Goal: Task Accomplishment & Management: Manage account settings

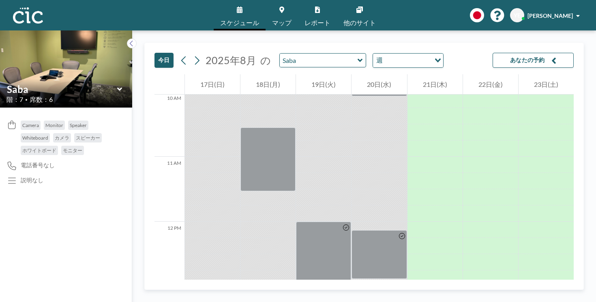
scroll to position [778, 0]
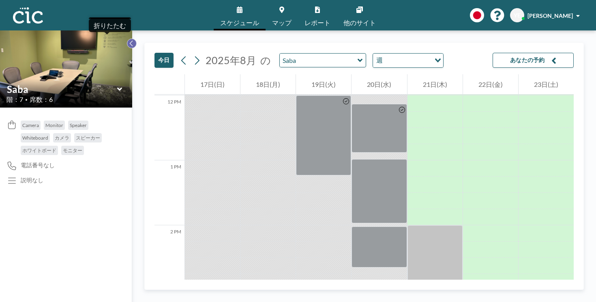
click at [129, 39] on icon at bounding box center [131, 43] width 5 height 8
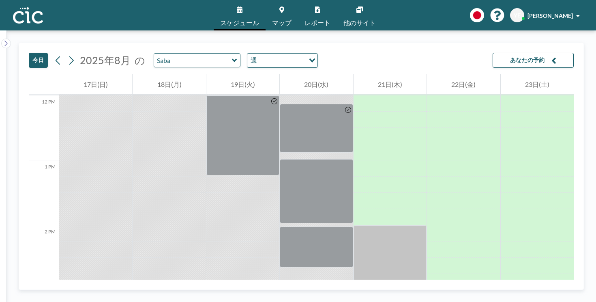
click at [247, 6] on link "スケジュール" at bounding box center [240, 15] width 52 height 30
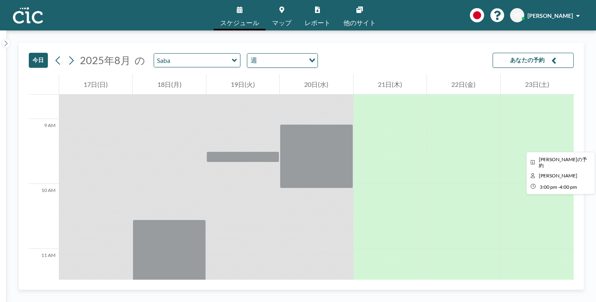
scroll to position [428, 0]
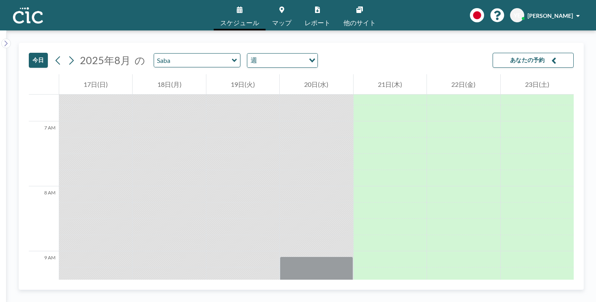
click at [284, 13] on link "マップ" at bounding box center [282, 15] width 32 height 30
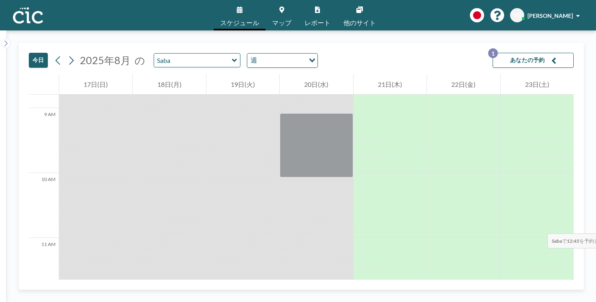
scroll to position [574, 0]
click at [522, 53] on button "あなたの予約 1" at bounding box center [533, 60] width 81 height 15
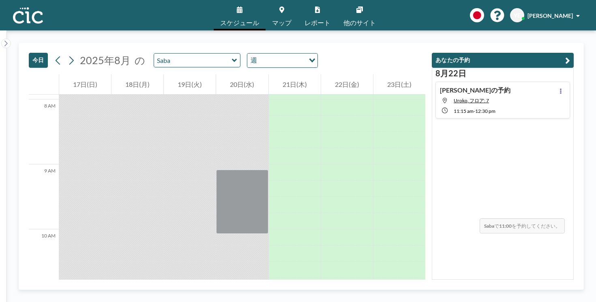
scroll to position [486, 0]
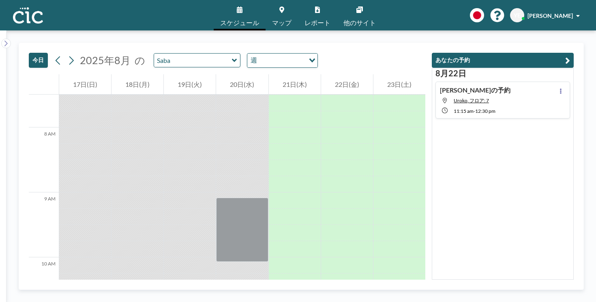
click at [286, 12] on link "マップ" at bounding box center [282, 15] width 32 height 30
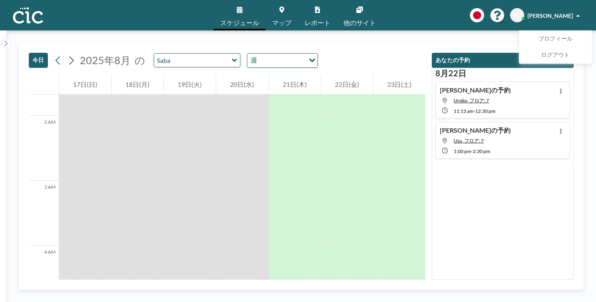
scroll to position [102, 0]
click at [562, 88] on icon at bounding box center [561, 90] width 3 height 5
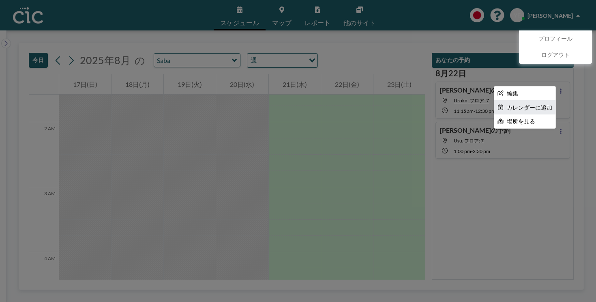
click at [525, 101] on li "カレンダーに追加" at bounding box center [525, 108] width 61 height 14
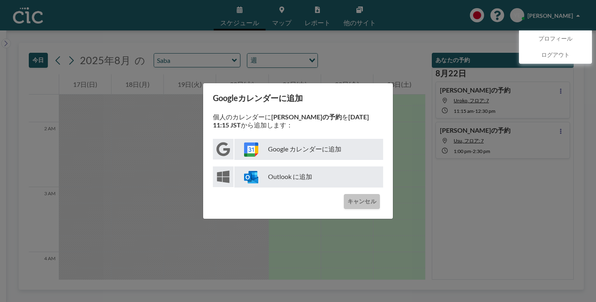
click at [351, 196] on button "キャンセル" at bounding box center [362, 201] width 36 height 15
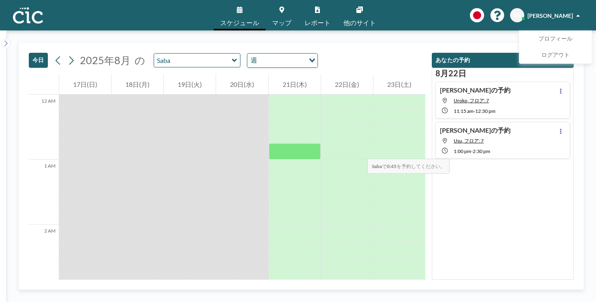
scroll to position [0, 0]
click at [562, 88] on icon at bounding box center [561, 90] width 3 height 5
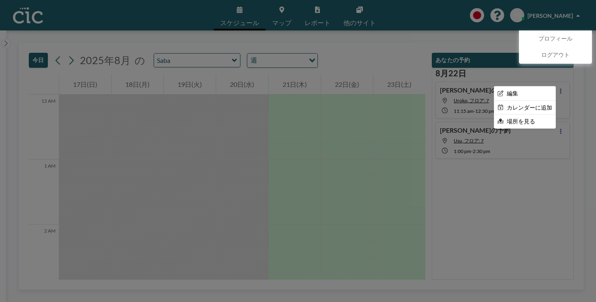
click at [547, 160] on div at bounding box center [298, 151] width 596 height 302
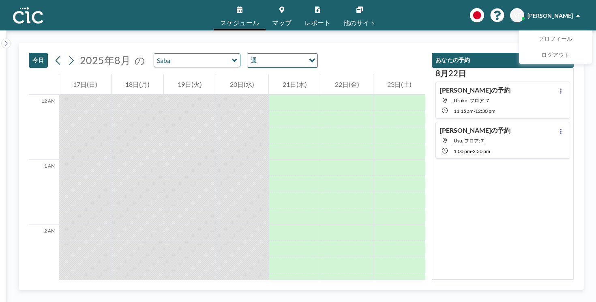
click at [527, 83] on div "Yoshinobu さんの予約 Uroko, フロア: 7 11:15 AM - 12:30 PM" at bounding box center [503, 100] width 135 height 37
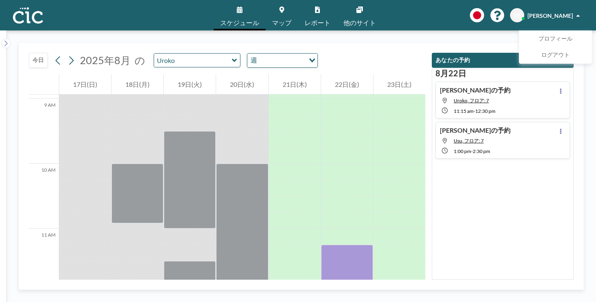
click at [528, 122] on div "Yoshinobu さんの予約 Usu, フロア: 7 1:00 PM - 2:30 PM" at bounding box center [503, 140] width 135 height 37
type input "Usu"
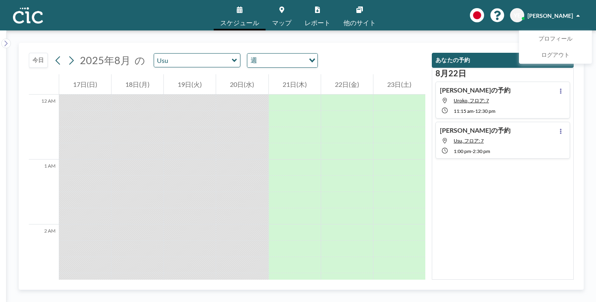
scroll to position [673, 0]
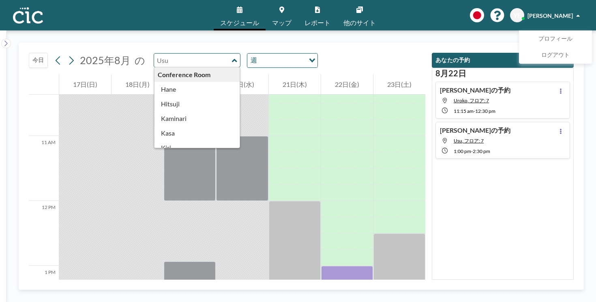
click at [179, 54] on input "text" at bounding box center [193, 60] width 78 height 13
type input "Usu"
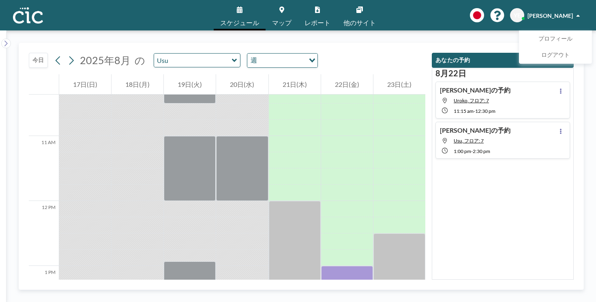
click at [232, 58] on icon at bounding box center [234, 59] width 5 height 3
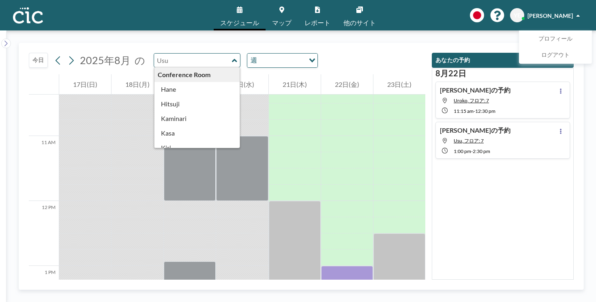
click at [514, 204] on div "8月22日 Yoshinobu さんの予約 Uroko, フロア: 7 11:15 AM - 12:30 PM Yoshinobu さんの予約 Usu, フロ…" at bounding box center [503, 174] width 142 height 212
click at [559, 126] on button at bounding box center [561, 131] width 10 height 10
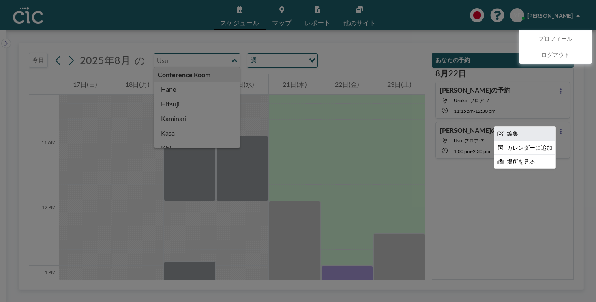
click at [543, 127] on li "編集" at bounding box center [525, 134] width 61 height 14
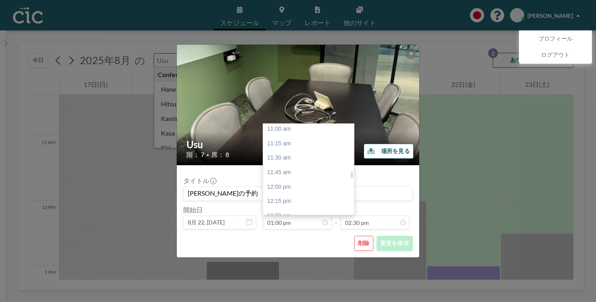
scroll to position [635, 0]
click at [287, 226] on div "12:45 pm" at bounding box center [310, 233] width 95 height 15
type input "12:45 pm"
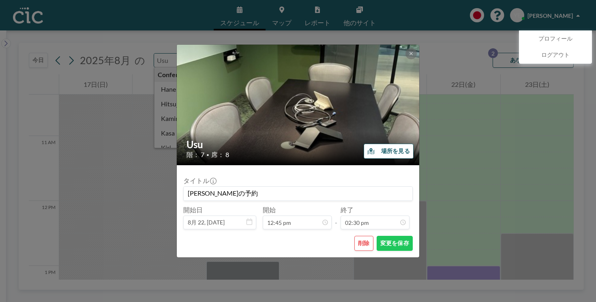
scroll to position [641, 0]
click at [377, 236] on button "変更を保存" at bounding box center [395, 243] width 36 height 15
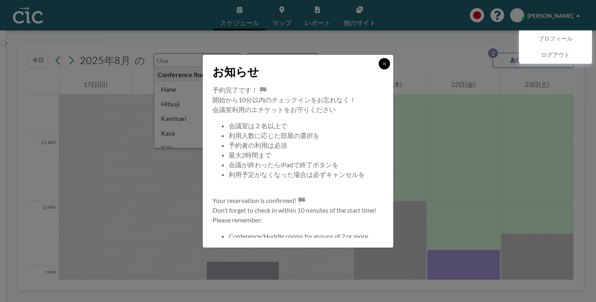
click at [379, 69] on button at bounding box center [384, 63] width 11 height 11
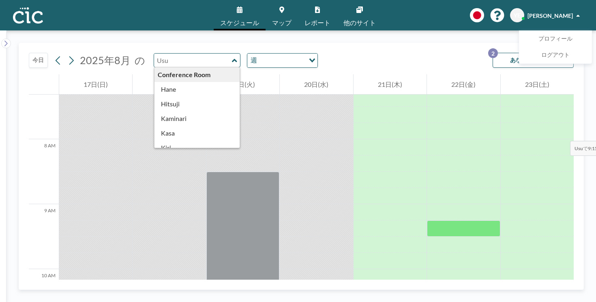
scroll to position [469, 0]
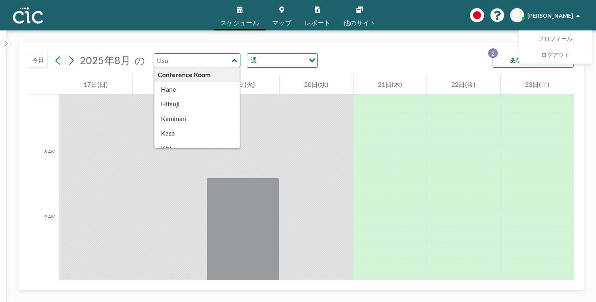
click at [520, 53] on button "あなたの予約 2" at bounding box center [533, 60] width 81 height 15
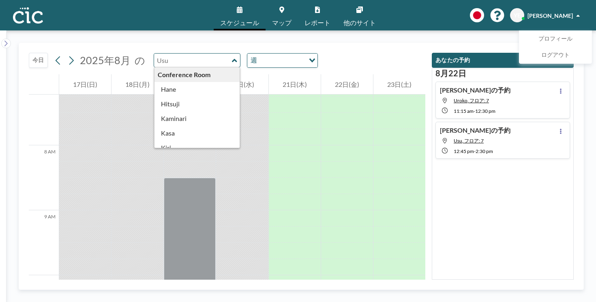
click at [506, 130] on div "Yoshinobu さんの予約 Usu, フロア: 7 12:45 PM - 2:30 PM" at bounding box center [503, 140] width 135 height 37
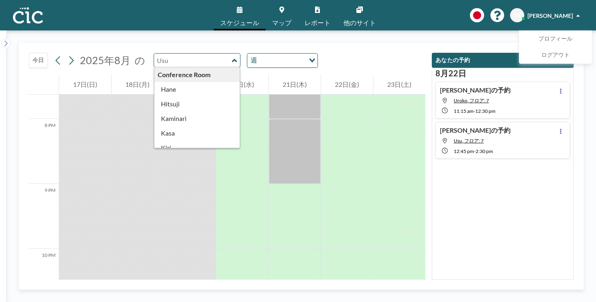
scroll to position [1280, 0]
click at [556, 130] on button at bounding box center [561, 131] width 10 height 10
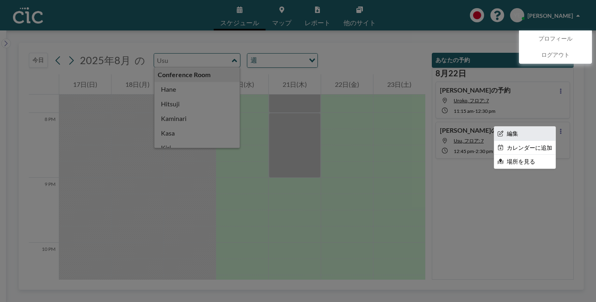
click at [517, 137] on li "編集" at bounding box center [525, 134] width 61 height 14
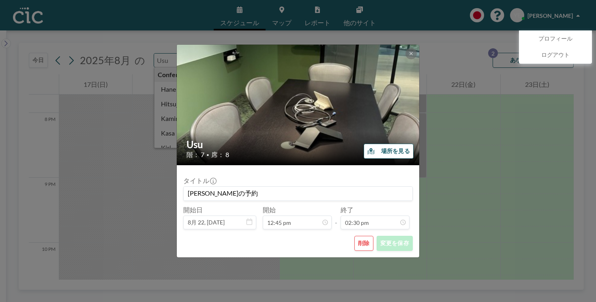
click at [463, 49] on div "Usu 階： 7 • 席： 8 場所を見る タイトル Yoshinobu さんの予約 開始日 8月 22, 2025 開始 12:45 pm - 終了 02:…" at bounding box center [298, 151] width 596 height 302
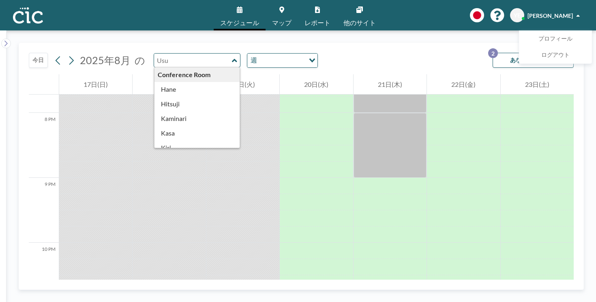
click at [429, 38] on div "今日 2025年8月 の Conference Room Hane Hitsuji Kaminari Kasa Kiri Kumori Madara Mura…" at bounding box center [301, 165] width 590 height 271
click at [507, 57] on button "あなたの予約 2" at bounding box center [533, 60] width 81 height 15
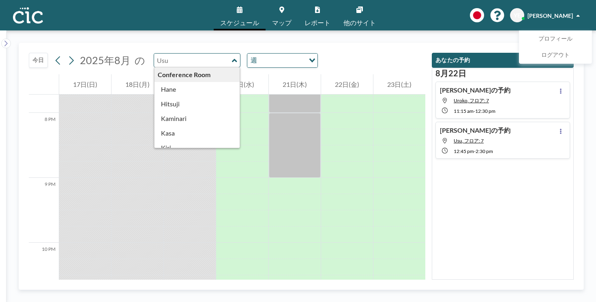
click at [316, 9] on icon at bounding box center [317, 9] width 5 height 6
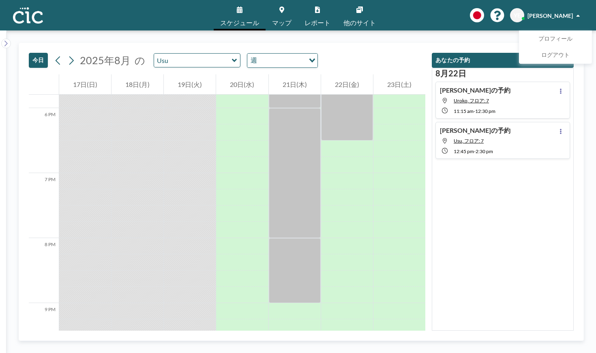
scroll to position [1156, 0]
click at [223, 62] on input "text" at bounding box center [193, 60] width 78 height 13
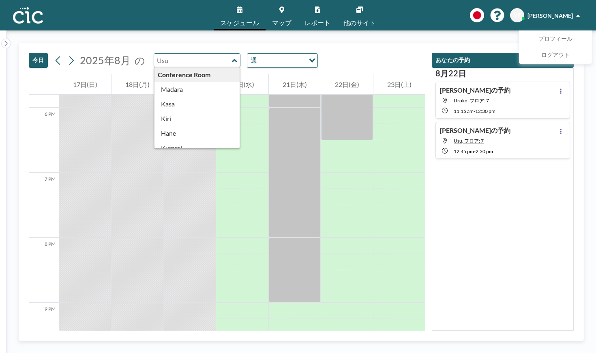
type input "Usu"
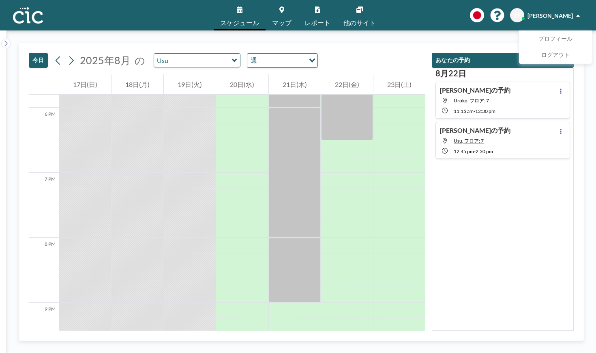
click at [232, 62] on icon at bounding box center [234, 60] width 5 height 8
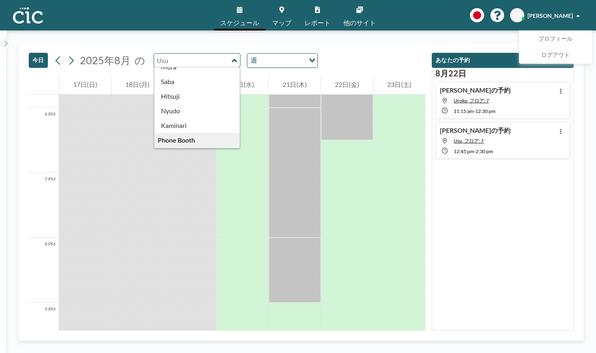
scroll to position [91, 0]
click at [366, 62] on div "今日 2025年8月 の Conference Room Madara Kasa Kiri Hane Kumori Mura Saba Hitsuji Nyu…" at bounding box center [227, 58] width 397 height 31
click at [379, 58] on div "今日 2025年8月 の Conference Room Madara Kasa Kiri Hane Kumori Mura Saba Hitsuji Nyu…" at bounding box center [227, 58] width 397 height 31
click at [358, 51] on div "今日 2025年8月 の Conference Room Madara Kasa Kiri Hane Kumori Mura Saba Hitsuji Nyu…" at bounding box center [227, 58] width 397 height 31
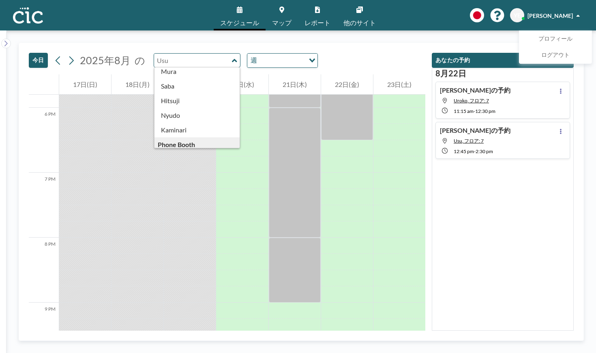
click at [232, 62] on icon at bounding box center [234, 60] width 5 height 8
type input "Usu"
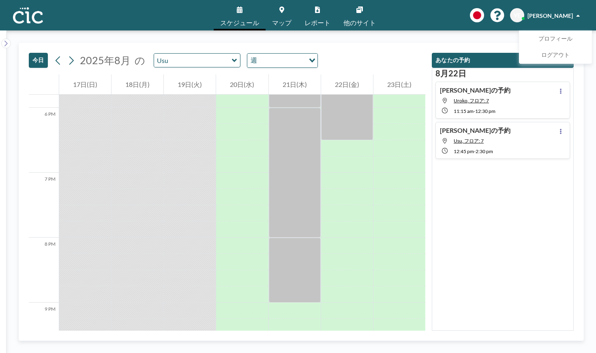
click at [362, 61] on div "今日 2025年8月 の Usu 週 Loading..." at bounding box center [227, 58] width 397 height 31
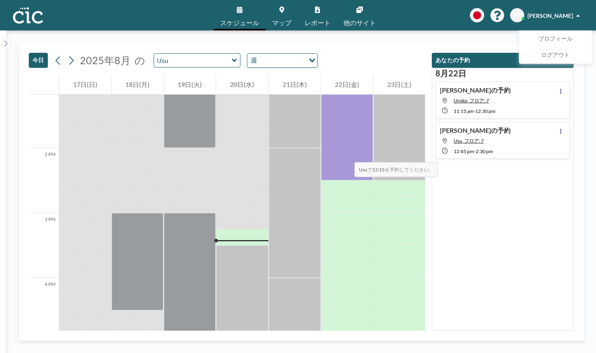
scroll to position [753, 0]
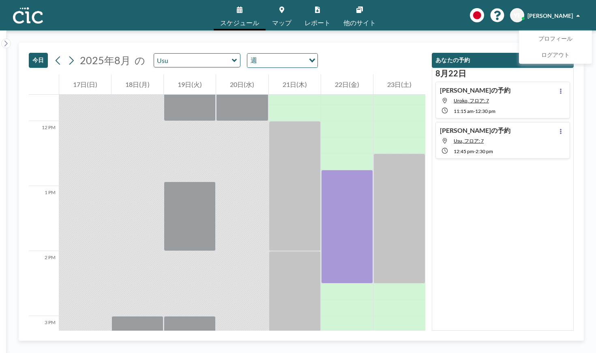
click at [232, 61] on icon at bounding box center [234, 59] width 5 height 3
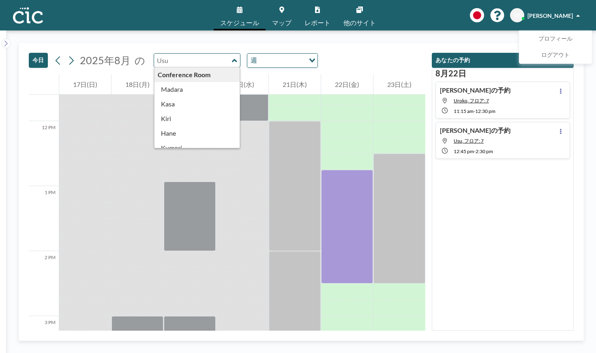
click at [201, 74] on div "Conference Room" at bounding box center [198, 74] width 86 height 15
click at [326, 48] on div "今日 2025年8月 の Conference Room Madara Kasa Kiri Hane Kumori Mura Saba Hitsuji Nyu…" at bounding box center [227, 58] width 397 height 31
type input "Madara"
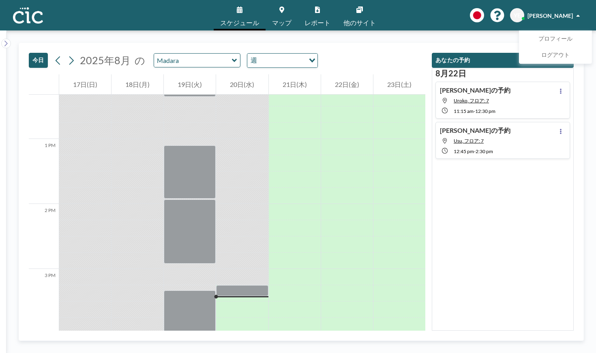
scroll to position [974, 0]
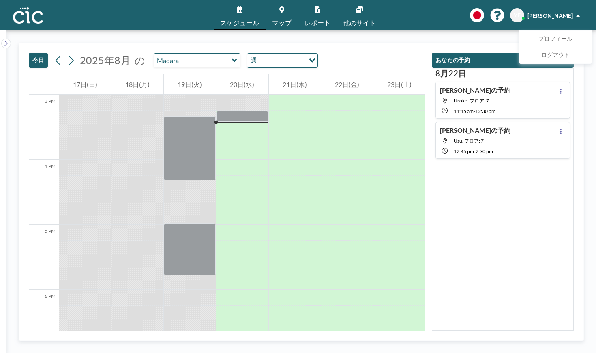
click at [232, 63] on icon at bounding box center [234, 60] width 5 height 8
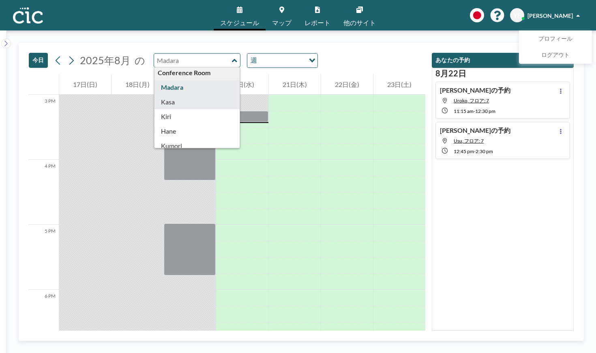
scroll to position [0, 0]
click at [344, 51] on div "今日 2025年8月 の Conference Room Madara Kasa Kiri Hane Kumori Mura Saba Hitsuji Nyu…" at bounding box center [227, 58] width 397 height 31
click at [116, 39] on div "今日 2025年8月 の Conference Room Madara Kasa Kiri Hane Kumori Mura Saba Hitsuji Nyu…" at bounding box center [301, 191] width 590 height 322
click at [41, 58] on button "今日" at bounding box center [38, 60] width 19 height 15
click at [34, 18] on img at bounding box center [28, 15] width 30 height 16
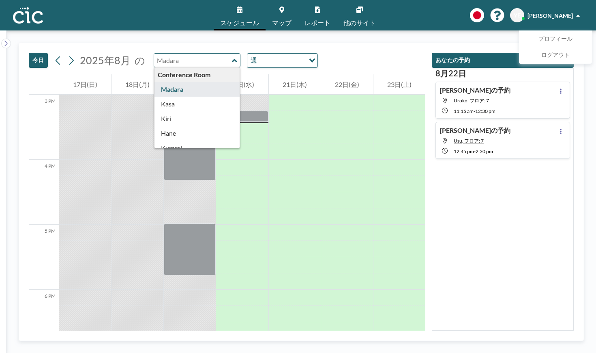
click at [363, 49] on div "今日 2025年8月 の Conference Room Madara Kasa Kiri Hane Kumori Mura Saba Hitsuji Nyu…" at bounding box center [227, 58] width 397 height 31
click at [316, 9] on icon at bounding box center [317, 9] width 5 height 6
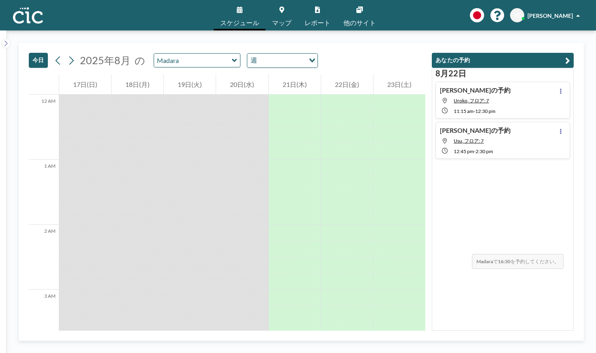
scroll to position [974, 0]
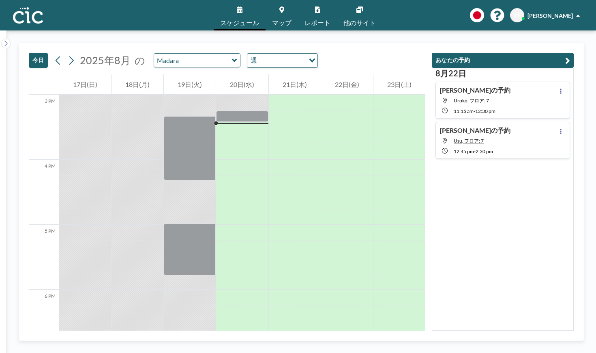
click at [564, 60] on button "あなたの予約" at bounding box center [503, 60] width 142 height 15
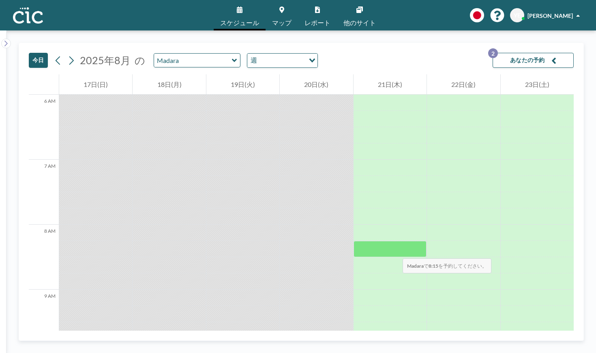
scroll to position [0, 0]
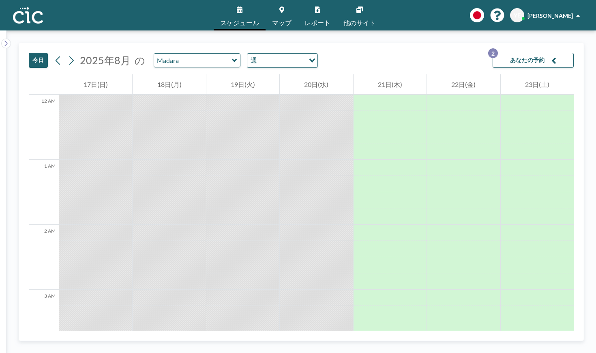
click at [37, 60] on button "今日" at bounding box center [38, 60] width 19 height 15
click at [228, 61] on div at bounding box center [197, 60] width 87 height 14
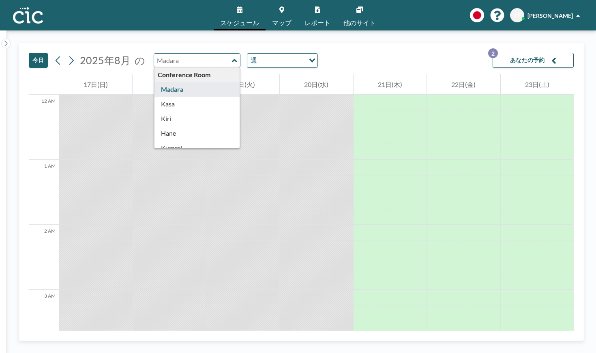
type input "Madara"
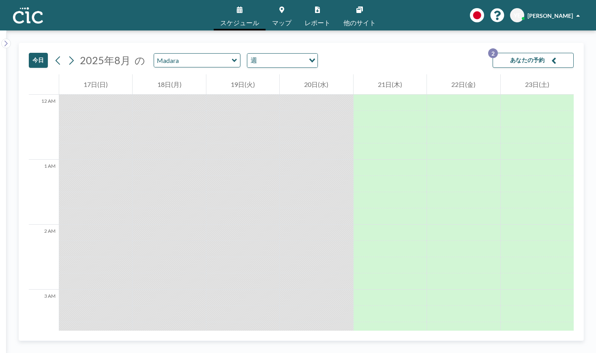
click at [311, 60] on icon "Search for option" at bounding box center [313, 60] width 6 height 4
click at [277, 71] on li "日" at bounding box center [279, 75] width 69 height 12
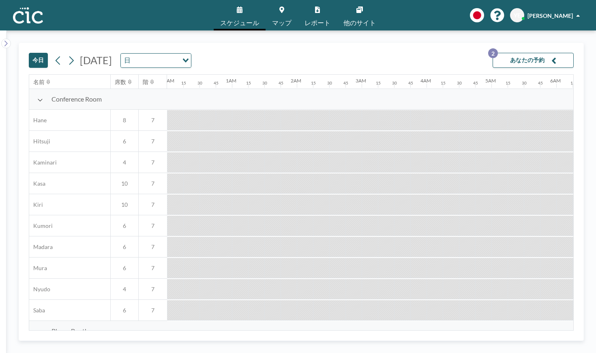
scroll to position [0, 974]
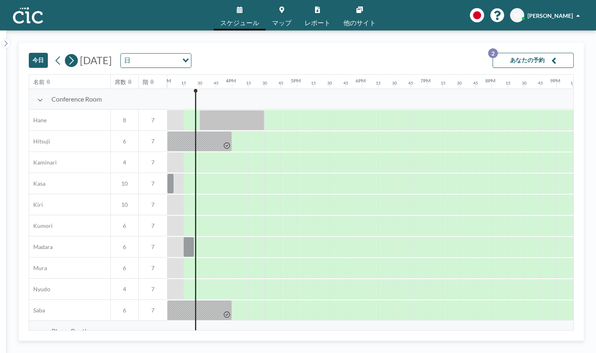
click at [70, 61] on icon at bounding box center [71, 60] width 8 height 12
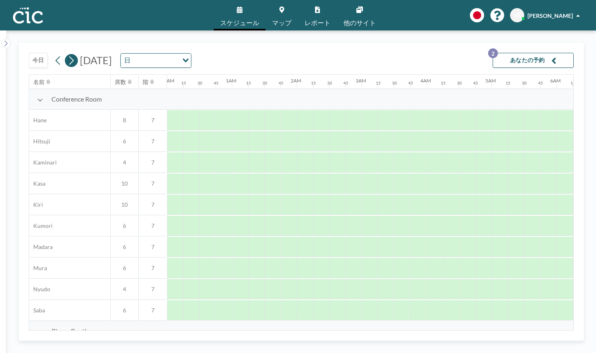
scroll to position [0, 503]
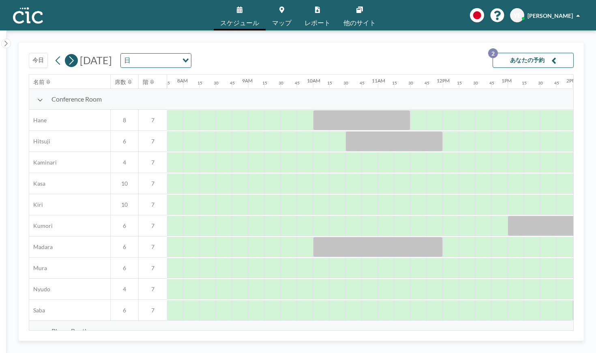
click at [70, 61] on icon at bounding box center [71, 60] width 8 height 12
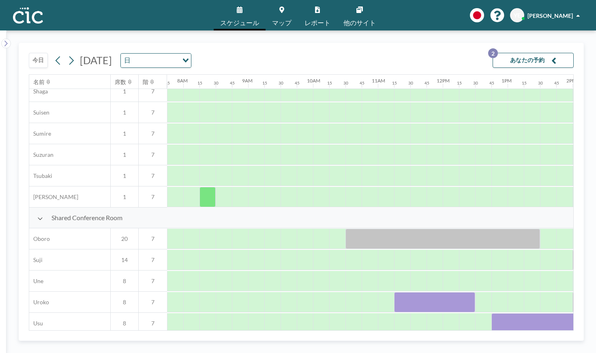
scroll to position [523, 503]
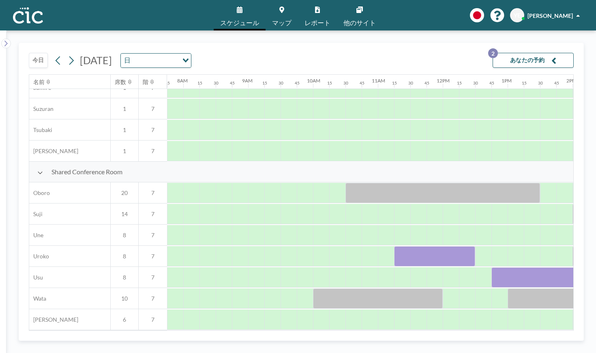
click at [318, 15] on link "レポート" at bounding box center [317, 15] width 39 height 30
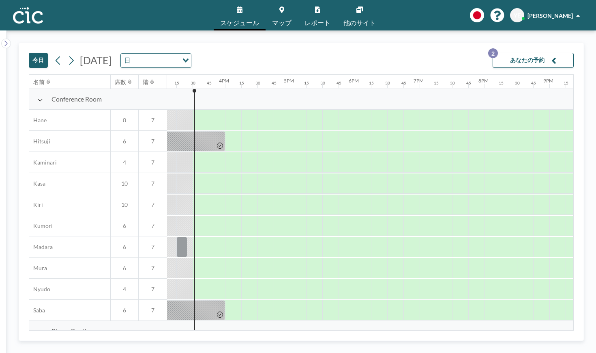
scroll to position [0, 990]
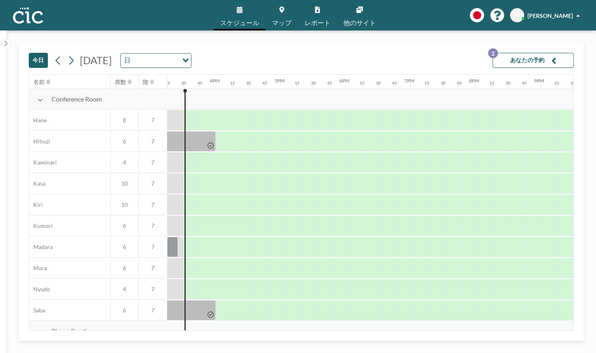
click at [530, 62] on button "あなたの予約 2" at bounding box center [533, 60] width 81 height 15
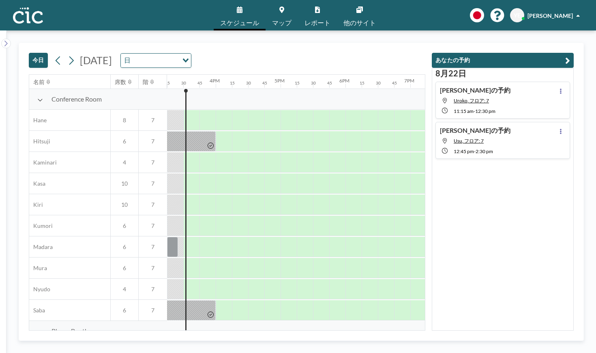
click at [178, 64] on input "Search for option" at bounding box center [155, 60] width 45 height 11
click at [210, 86] on li "週" at bounding box center [227, 87] width 69 height 12
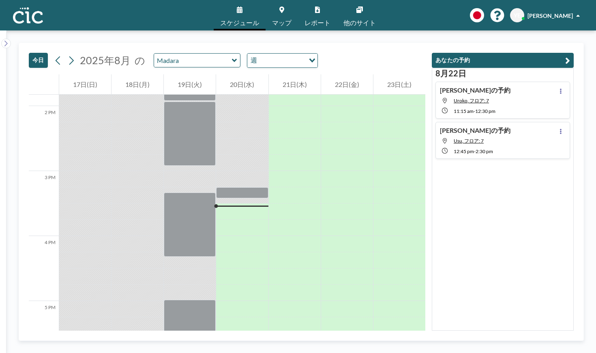
scroll to position [990, 0]
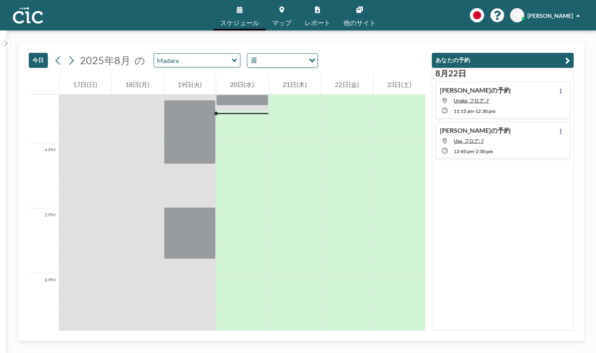
click at [232, 63] on icon at bounding box center [234, 60] width 5 height 8
